Goal: Use online tool/utility: Utilize a website feature to perform a specific function

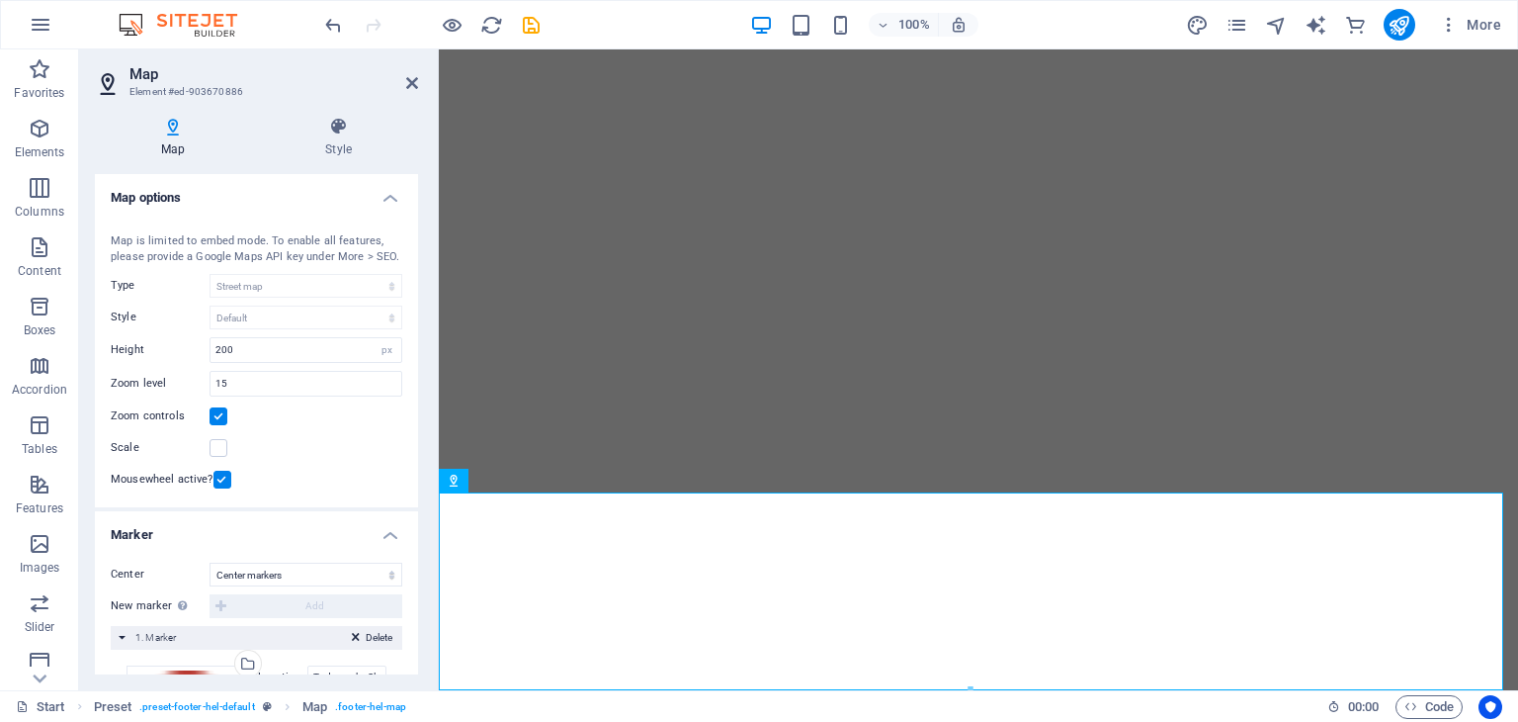
select select "1"
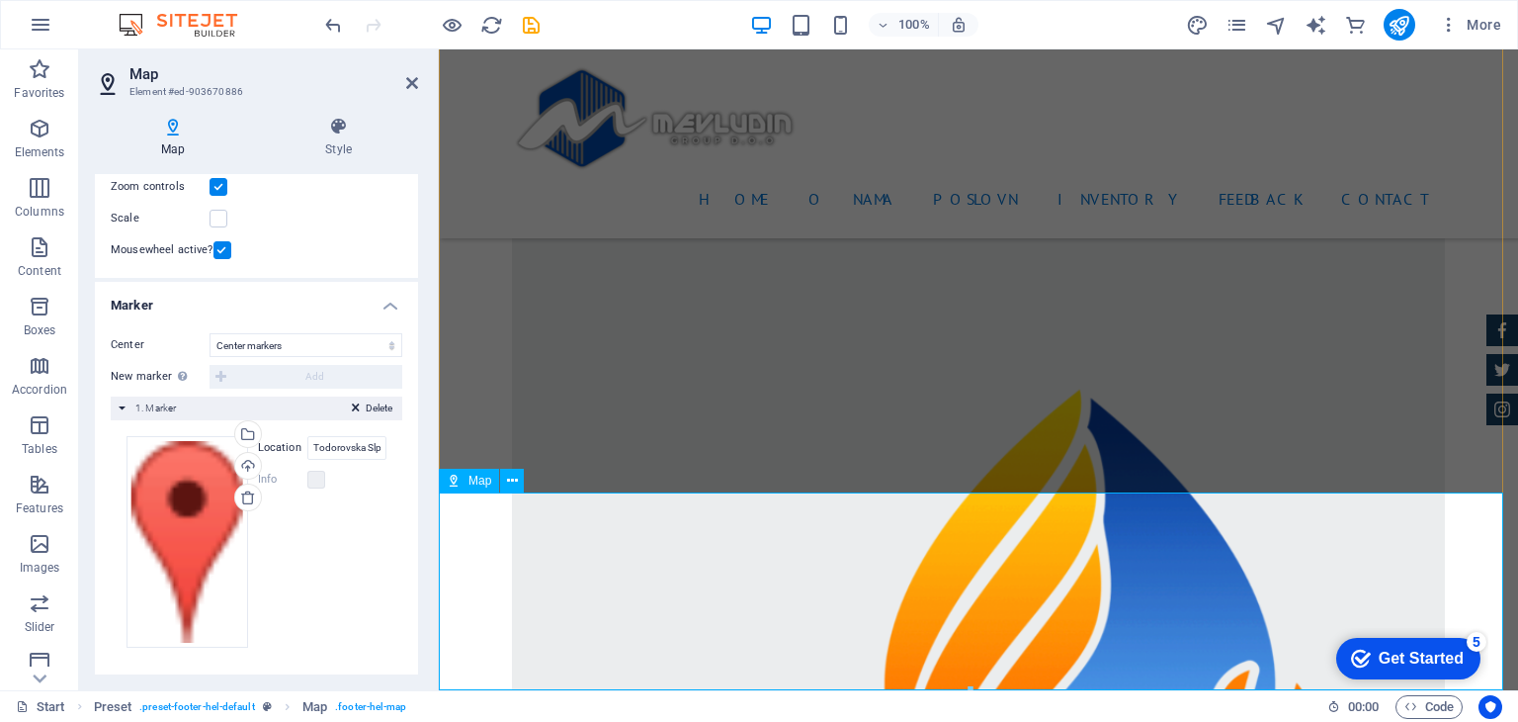
scroll to position [5270, 0]
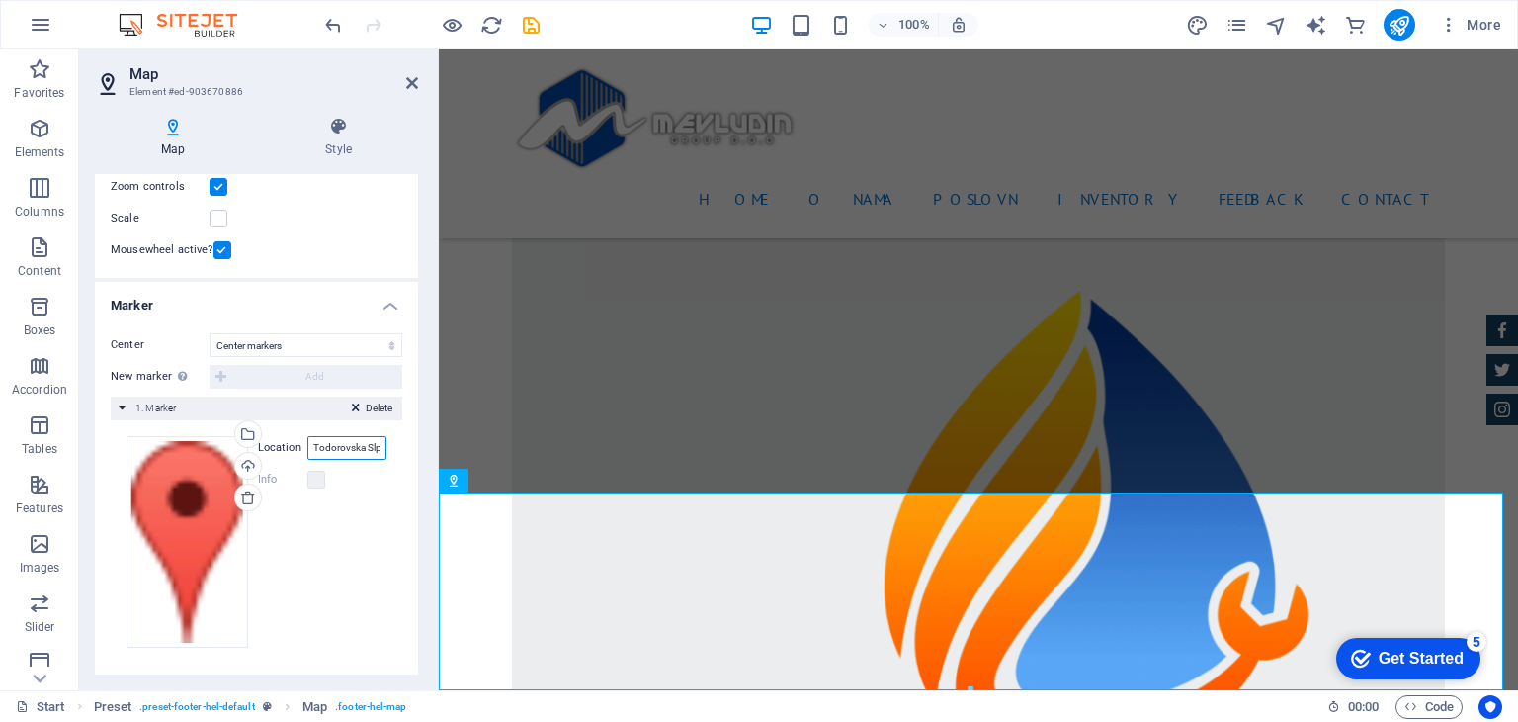
click at [344, 444] on input "Todorovska Slpanica" at bounding box center [346, 448] width 79 height 24
click at [279, 446] on label "Location" at bounding box center [282, 448] width 49 height 24
click at [307, 446] on input "Todorovska Slpanica" at bounding box center [346, 448] width 79 height 24
click at [279, 446] on label "Location" at bounding box center [282, 448] width 49 height 24
click at [307, 446] on input "Todorovska Slpanica" at bounding box center [346, 448] width 79 height 24
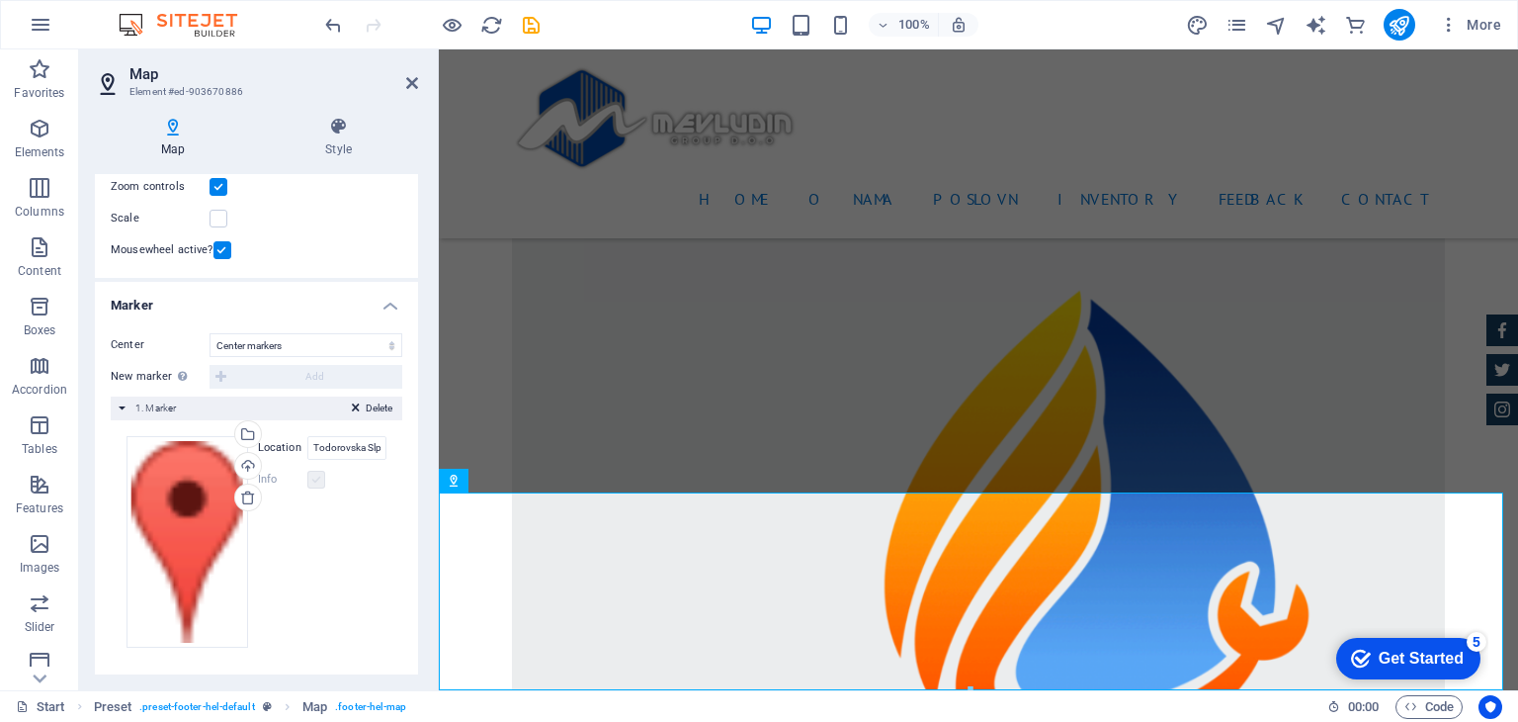
click at [313, 474] on label at bounding box center [316, 480] width 18 height 18
click at [312, 479] on label at bounding box center [316, 480] width 18 height 18
click at [340, 444] on input "Todorovska Slpanica" at bounding box center [346, 448] width 79 height 24
drag, startPoint x: 347, startPoint y: 444, endPoint x: 422, endPoint y: 443, distance: 75.1
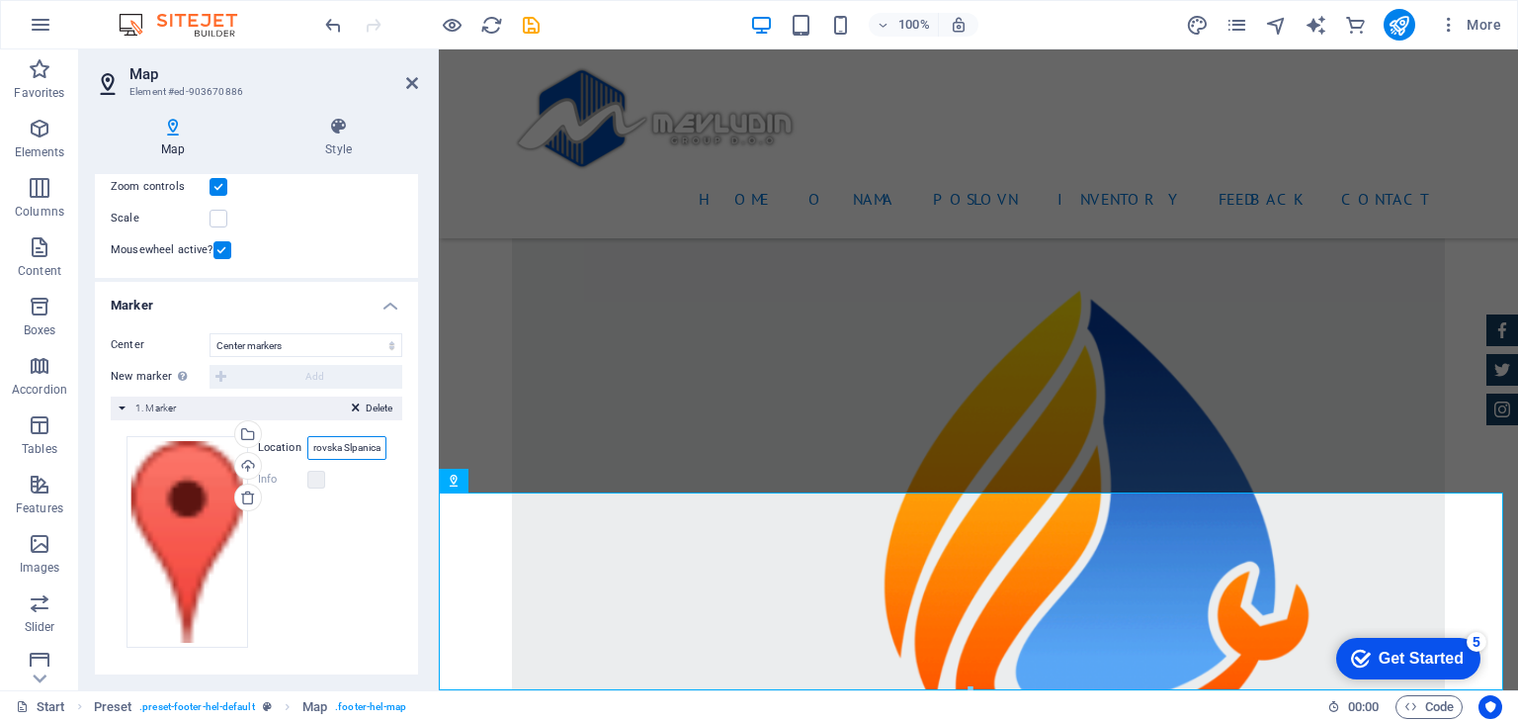
click at [422, 443] on div "Map Style Map options Map center [STREET_ADDRESS][US_STATE] Map is limited to e…" at bounding box center [256, 395] width 355 height 589
click at [368, 444] on input "Todorovska Slpanica" at bounding box center [346, 448] width 79 height 24
click at [377, 448] on input "Todorovska Slpanica" at bounding box center [346, 448] width 79 height 24
type input "Todorovska Slpanica 21"
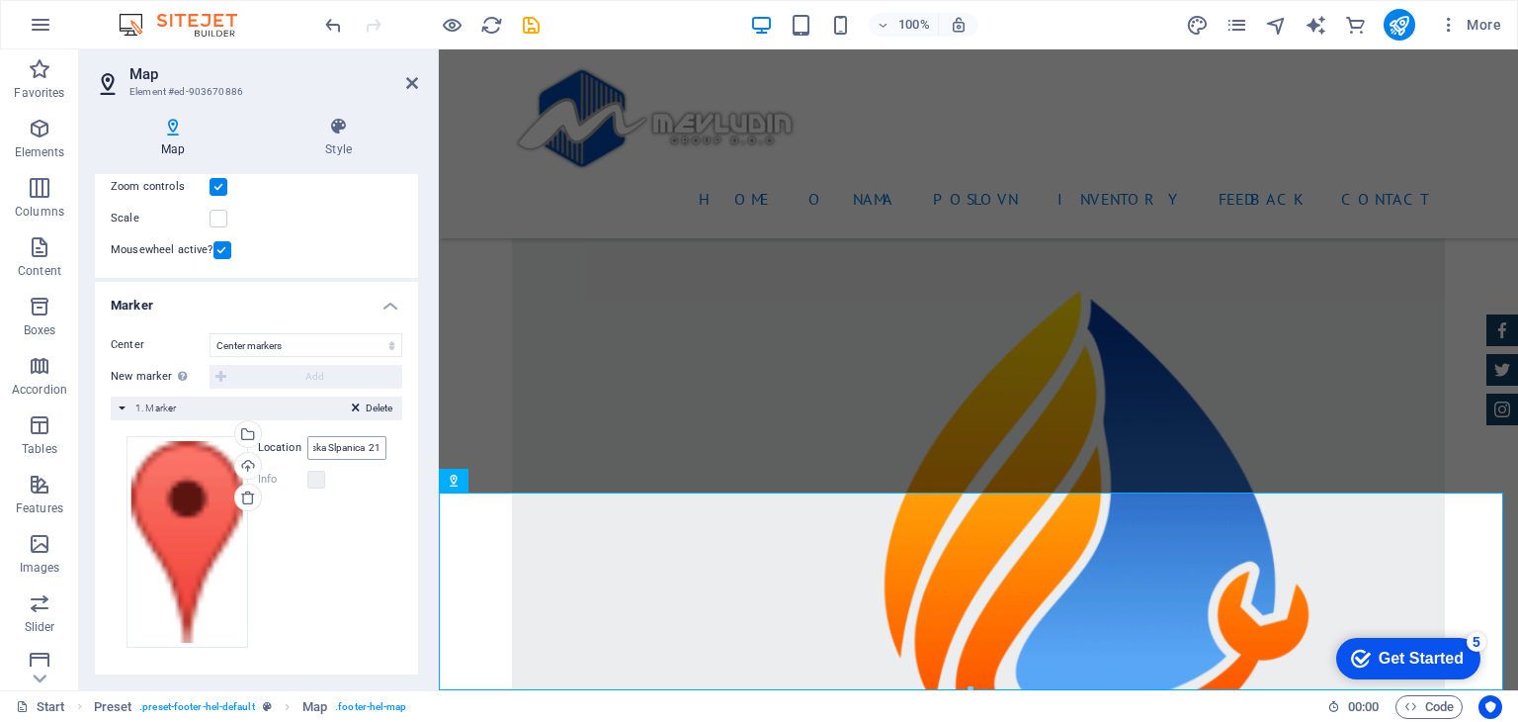
scroll to position [0, 0]
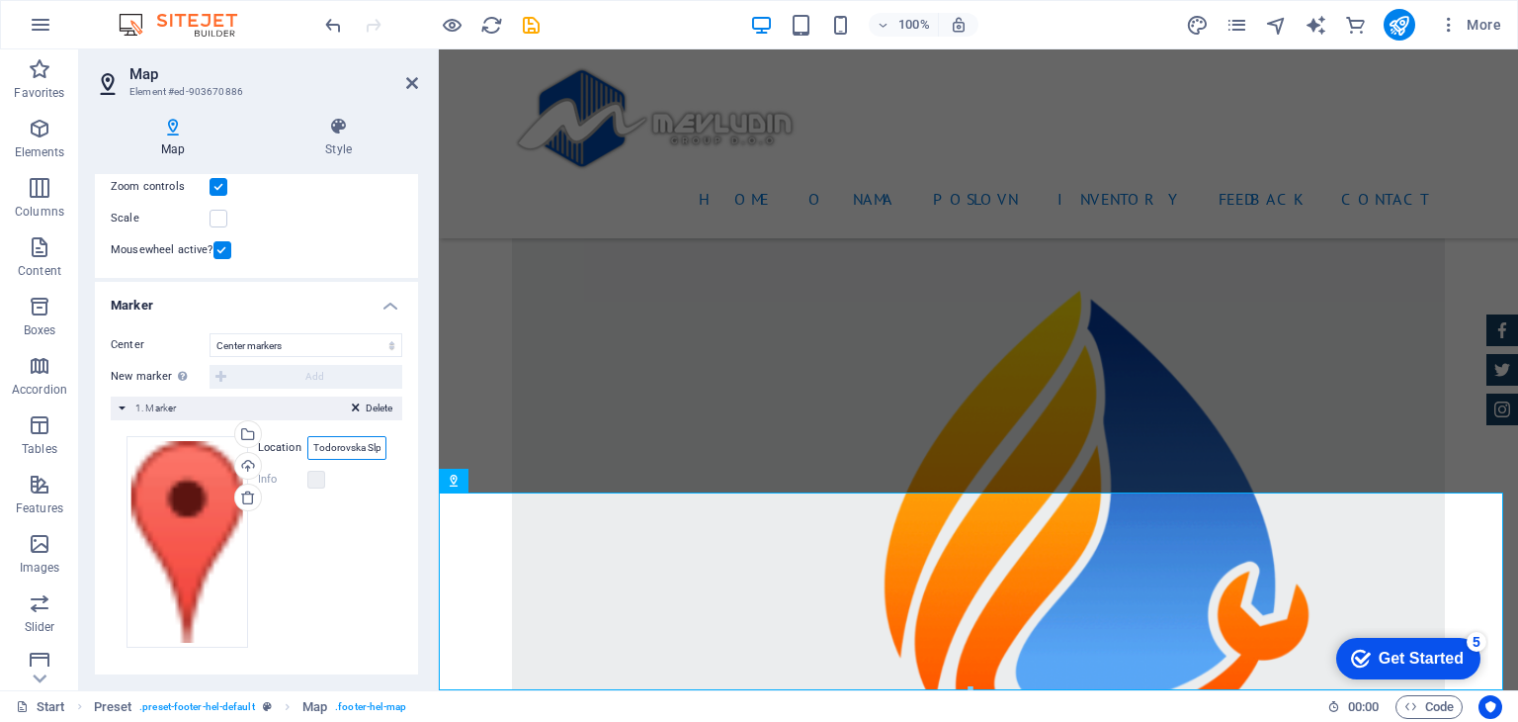
scroll to position [0, 41]
drag, startPoint x: 753, startPoint y: 500, endPoint x: 456, endPoint y: 452, distance: 301.5
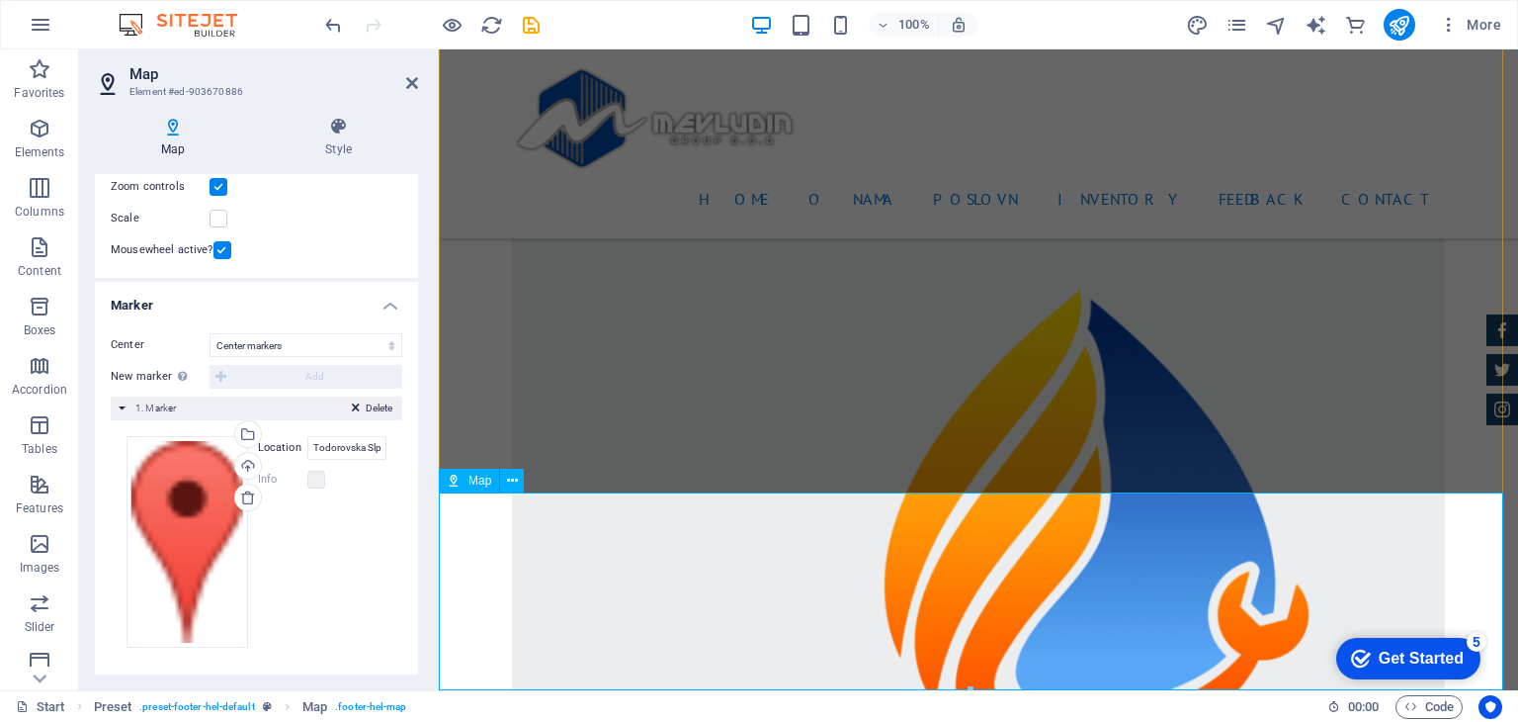
click at [213, 222] on label at bounding box center [219, 219] width 18 height 18
click at [0, 0] on input "Scale" at bounding box center [0, 0] width 0 height 0
click at [213, 222] on label at bounding box center [219, 219] width 18 height 18
click at [0, 0] on input "Scale" at bounding box center [0, 0] width 0 height 0
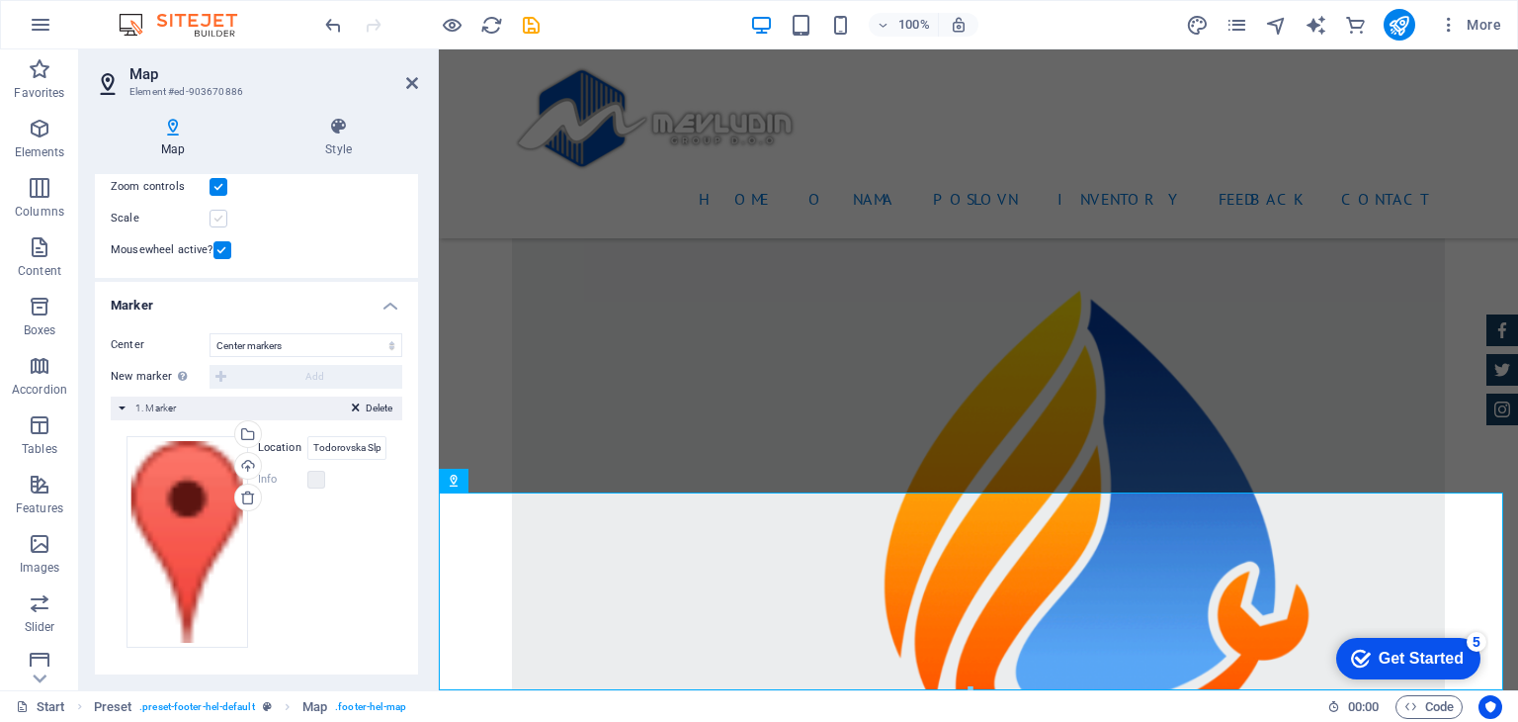
click at [218, 215] on label at bounding box center [219, 219] width 18 height 18
click at [0, 0] on input "Scale" at bounding box center [0, 0] width 0 height 0
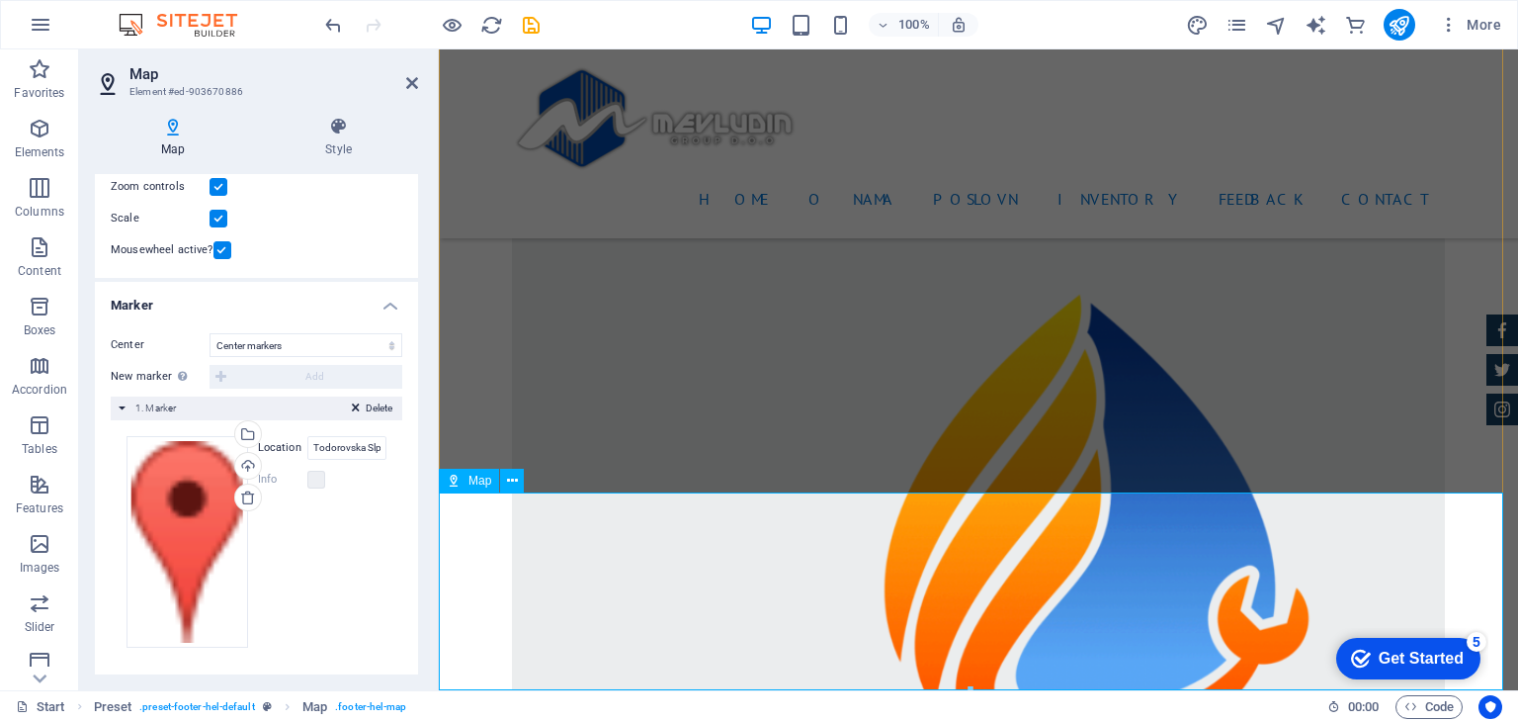
scroll to position [5270, 0]
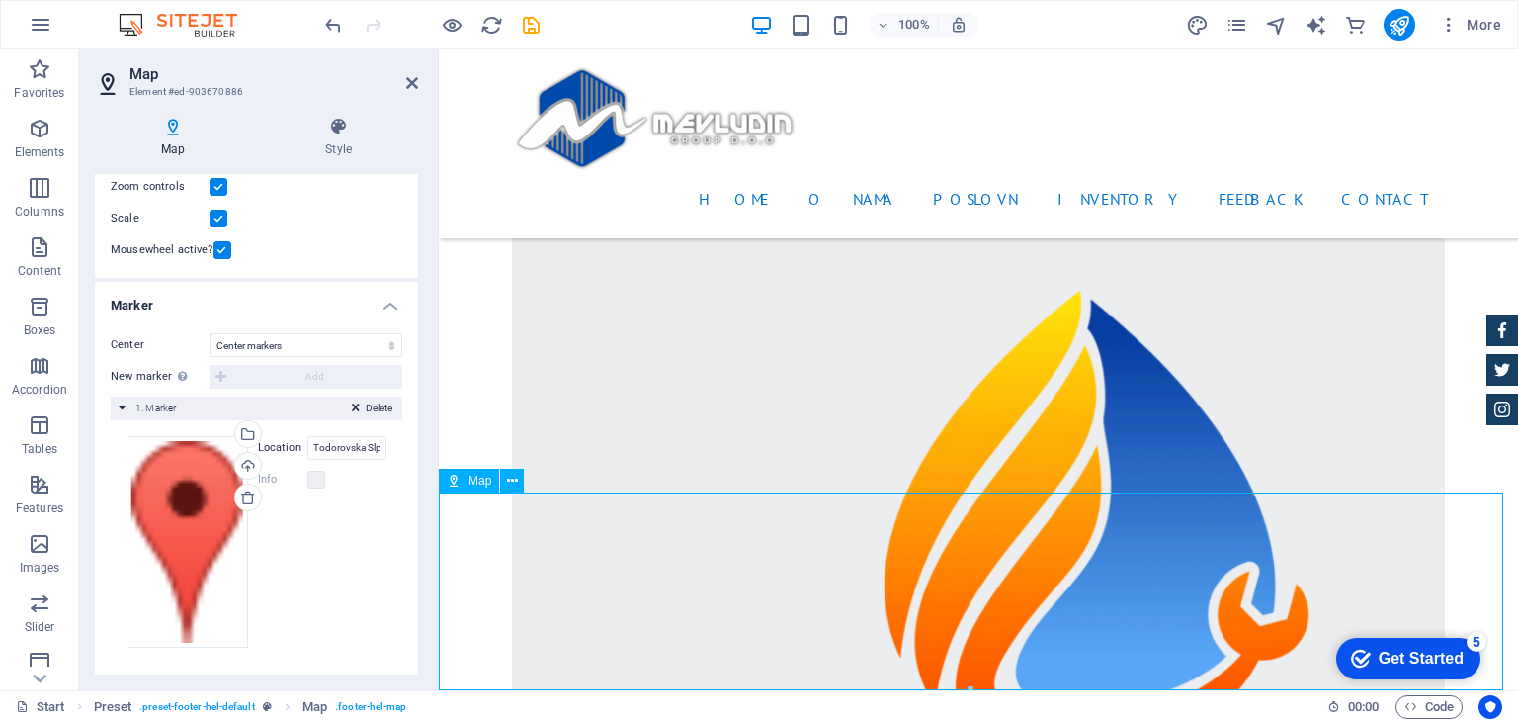
drag, startPoint x: 727, startPoint y: 578, endPoint x: 774, endPoint y: 603, distance: 53.5
click at [295, 445] on label "Location" at bounding box center [282, 448] width 49 height 24
click at [307, 445] on input "Todorovska Slpanica 21" at bounding box center [346, 448] width 79 height 24
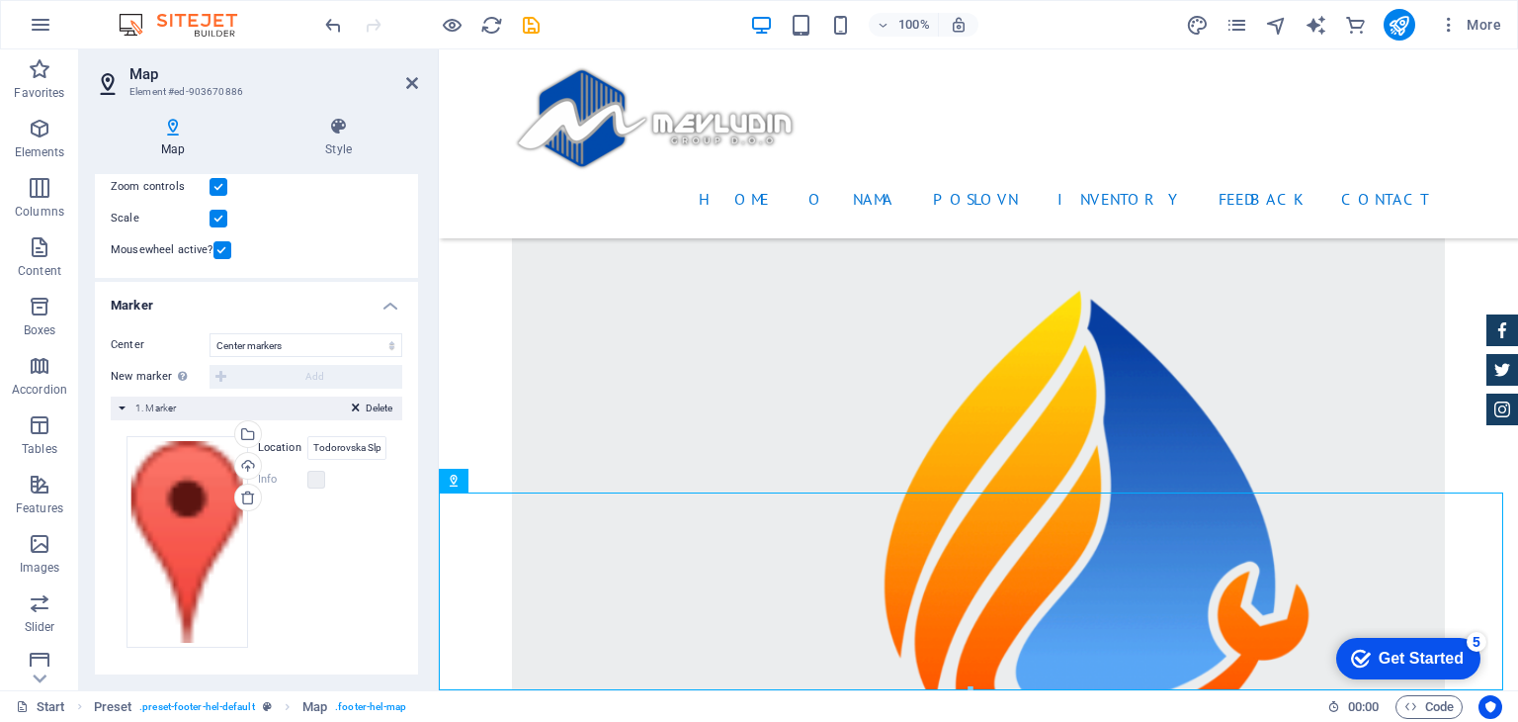
click at [295, 445] on label "Location" at bounding box center [282, 448] width 49 height 24
click at [307, 445] on input "Todorovska Slpanica 21" at bounding box center [346, 448] width 79 height 24
click at [285, 396] on div "Delete 1. Marker" at bounding box center [257, 408] width 292 height 24
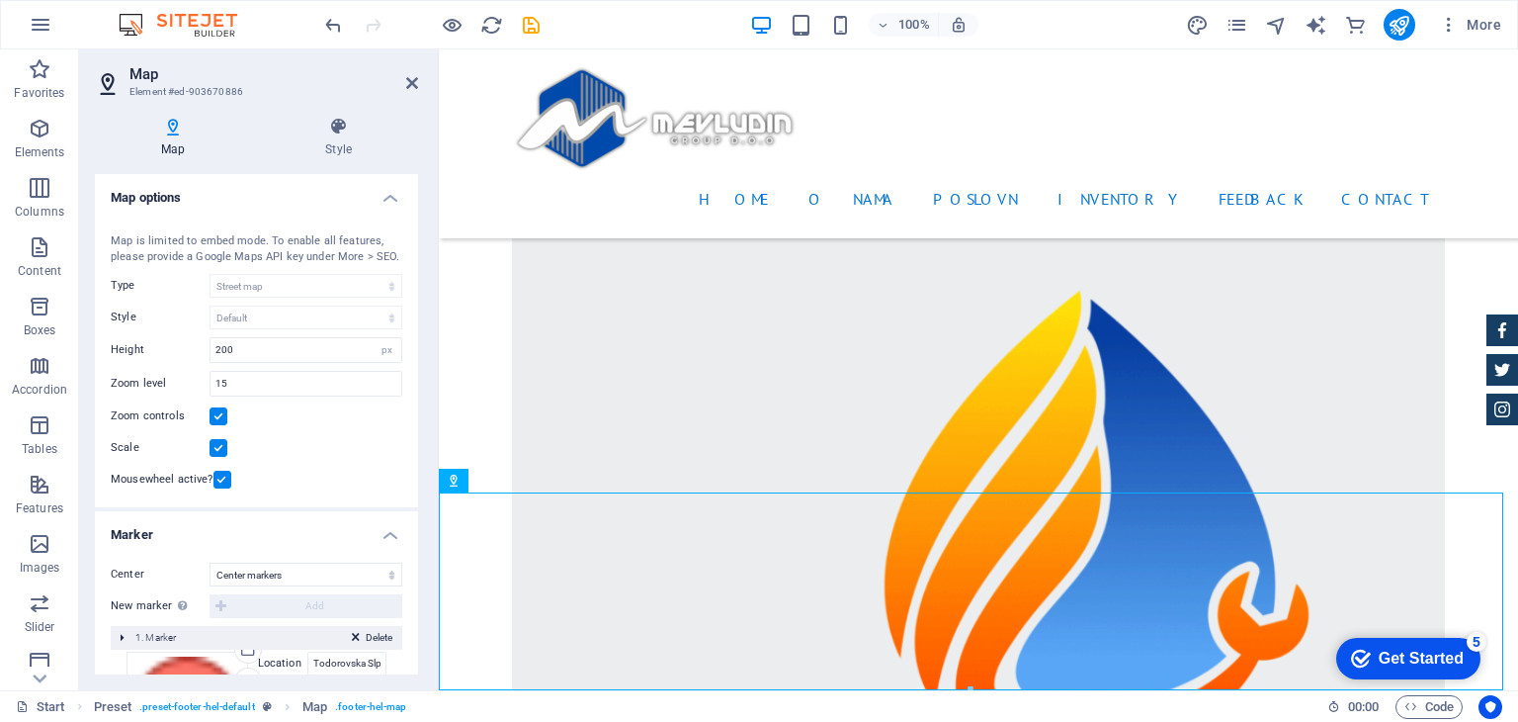
scroll to position [0, 0]
click at [263, 347] on input "200" at bounding box center [306, 350] width 191 height 24
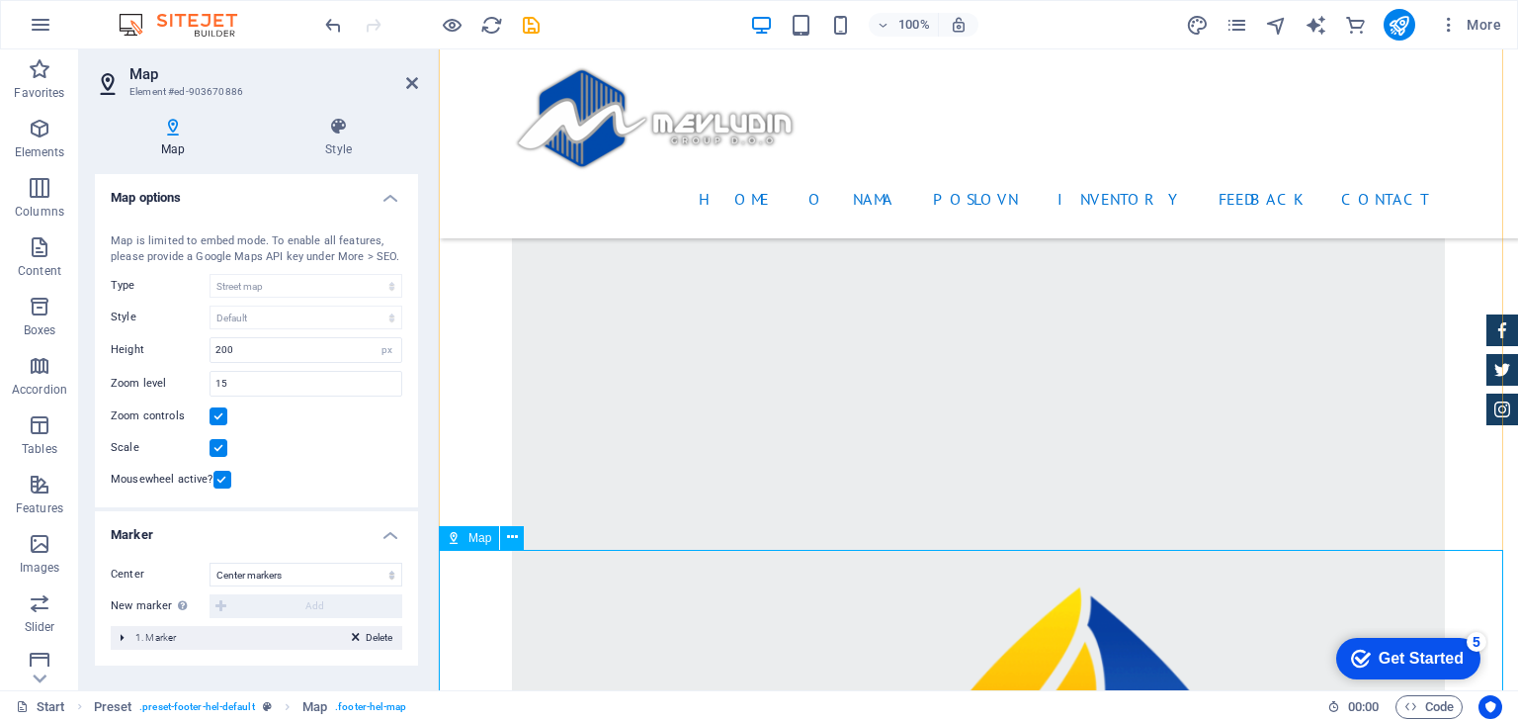
scroll to position [5270, 0]
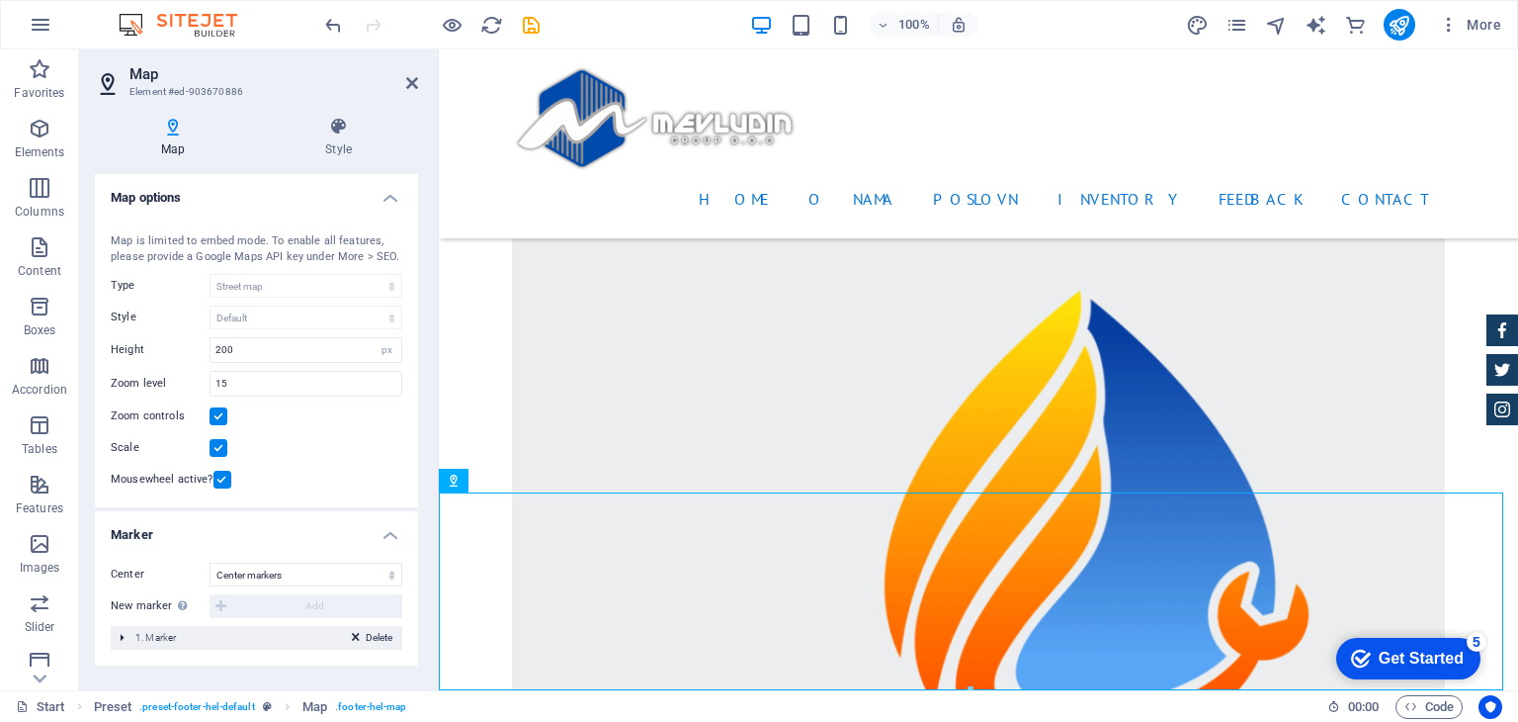
click at [278, 558] on div "Center Don't center Center markers Center and zoom markers New marker To enable…" at bounding box center [256, 606] width 323 height 119
click at [418, 80] on aside "Map Element #ed-903670886 Map Style Map options Map center [STREET_ADDRESS][US_…" at bounding box center [259, 369] width 360 height 641
drag, startPoint x: 332, startPoint y: 34, endPoint x: 411, endPoint y: 83, distance: 93.3
click at [411, 83] on icon at bounding box center [412, 83] width 12 height 16
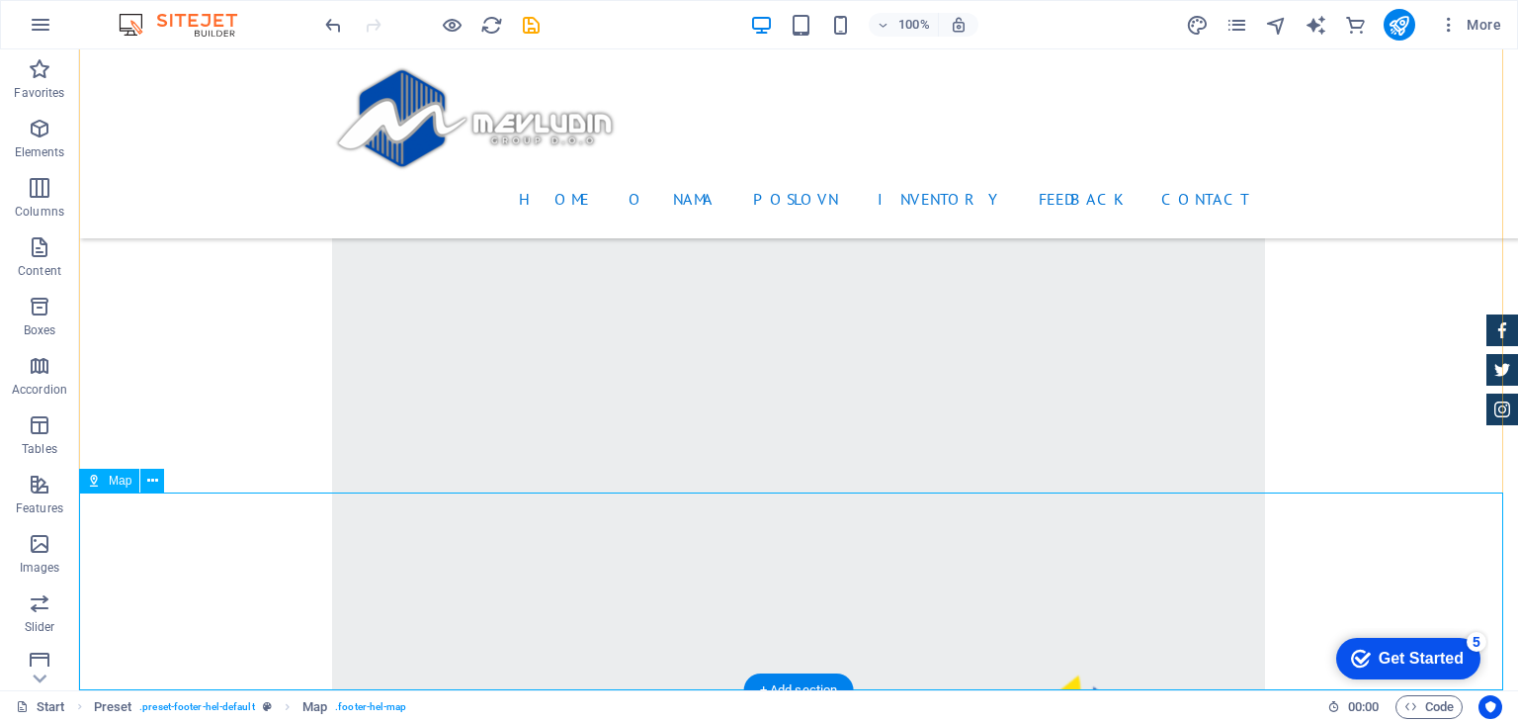
select select "1"
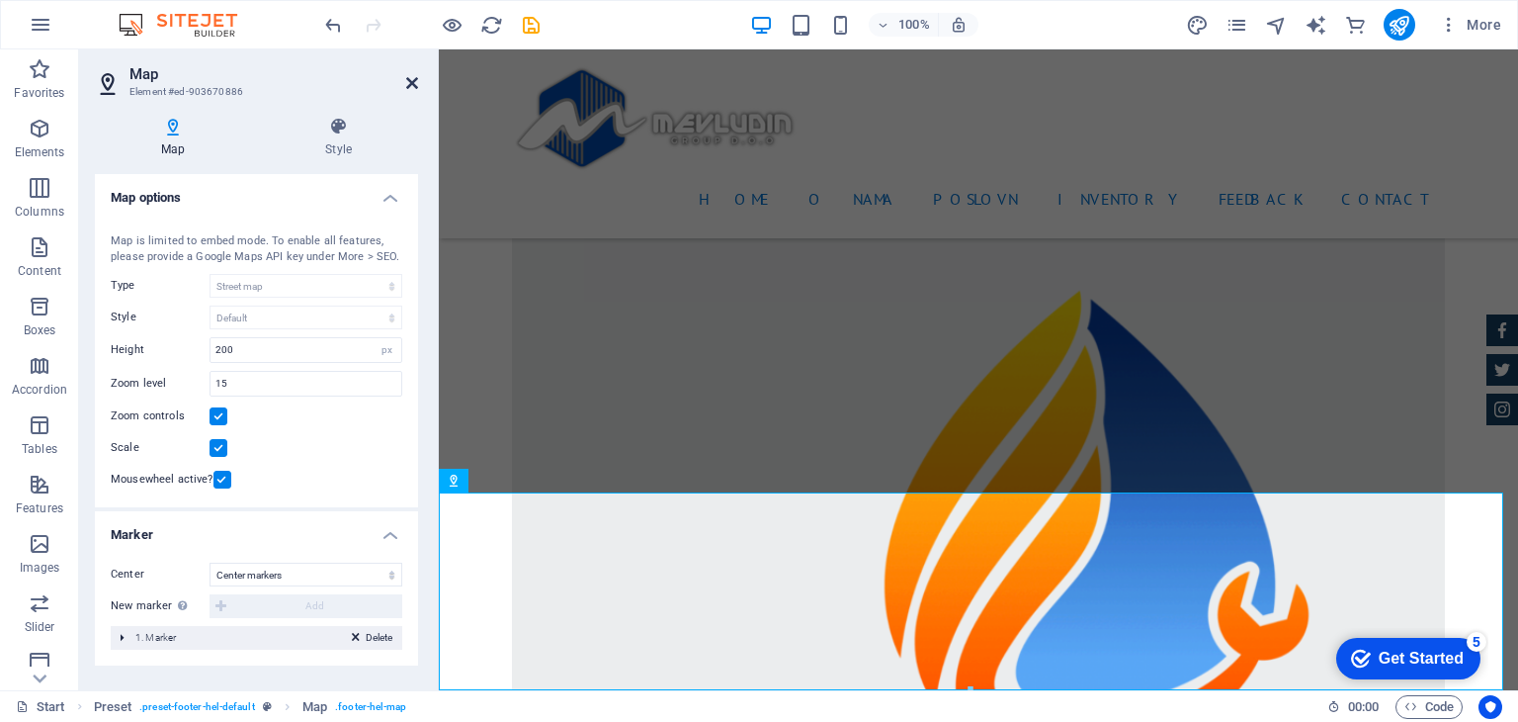
click at [417, 80] on icon at bounding box center [412, 83] width 12 height 16
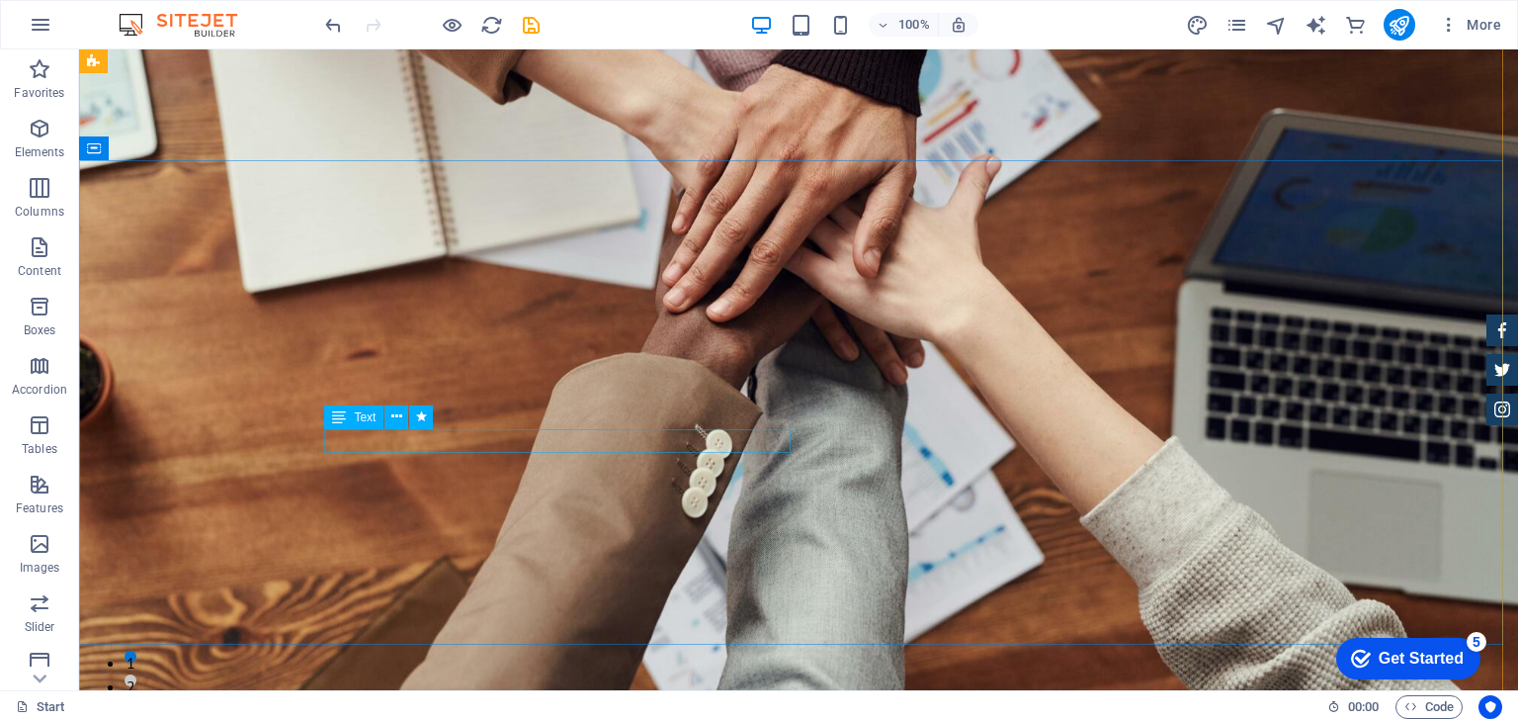
scroll to position [0, 0]
